Goal: Transaction & Acquisition: Purchase product/service

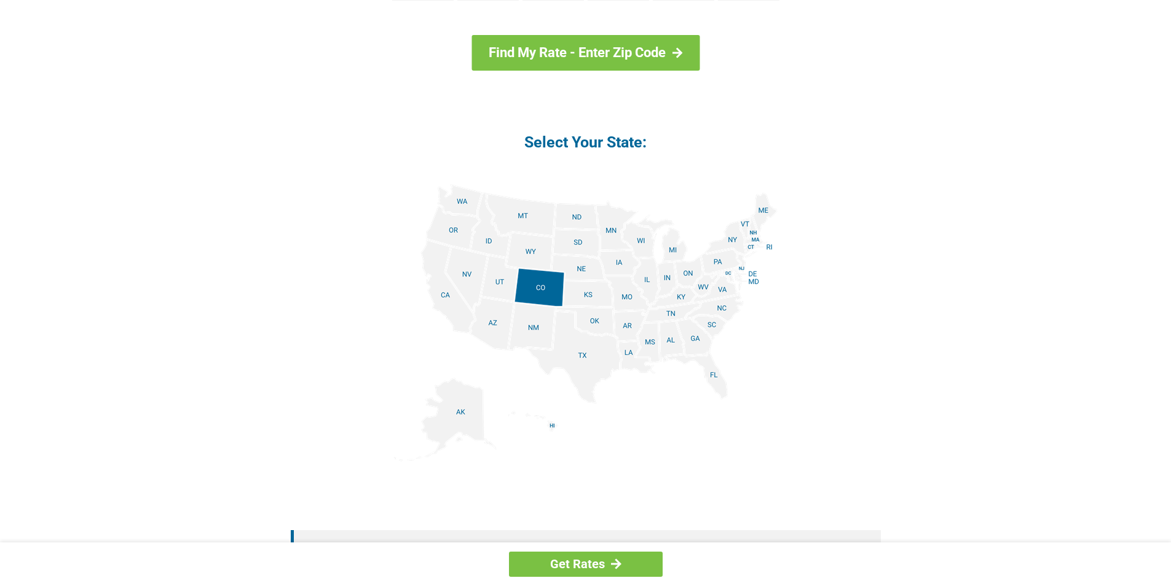
scroll to position [1537, 0]
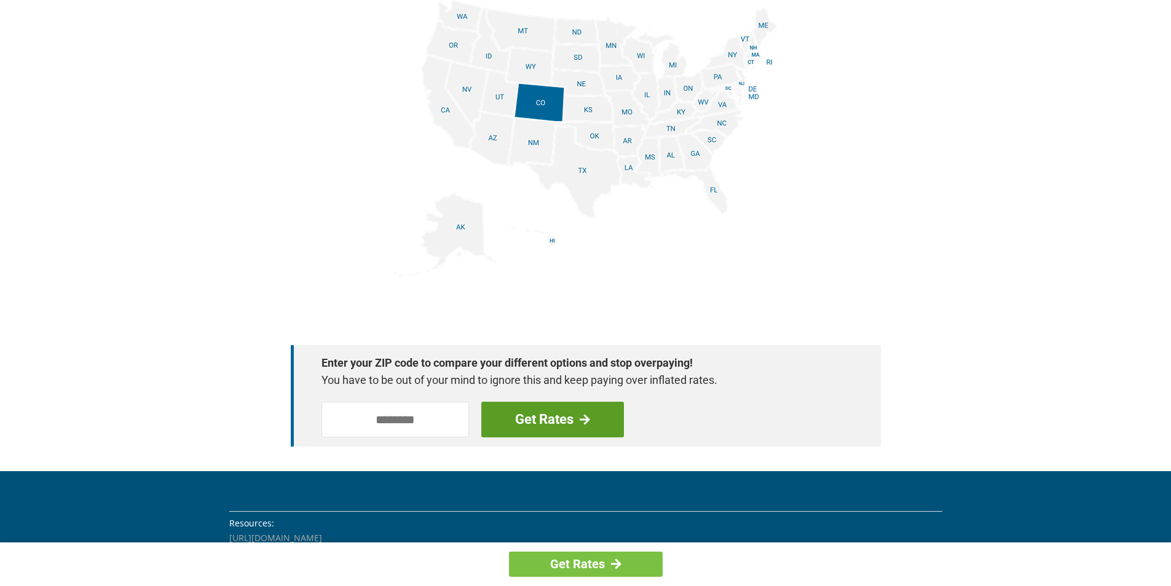
click at [513, 405] on link "Get Rates" at bounding box center [552, 420] width 143 height 36
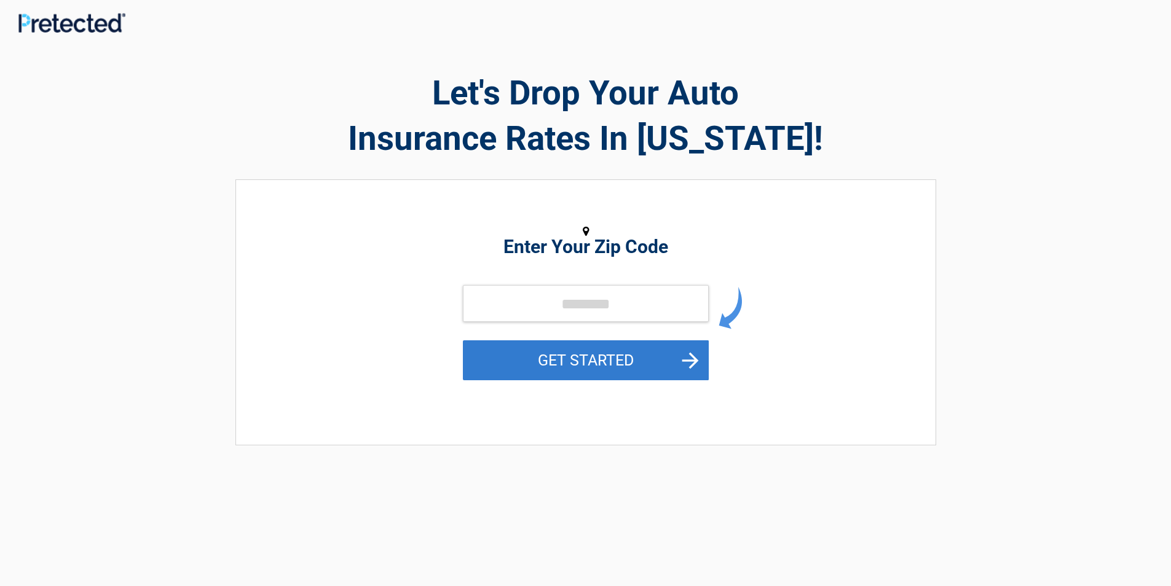
click at [668, 373] on button "GET STARTED" at bounding box center [586, 361] width 246 height 40
click at [469, 357] on button "GET STARTED" at bounding box center [586, 361] width 246 height 40
click at [546, 376] on button "GET STARTED" at bounding box center [586, 361] width 246 height 40
